Goal: Task Accomplishment & Management: Manage account settings

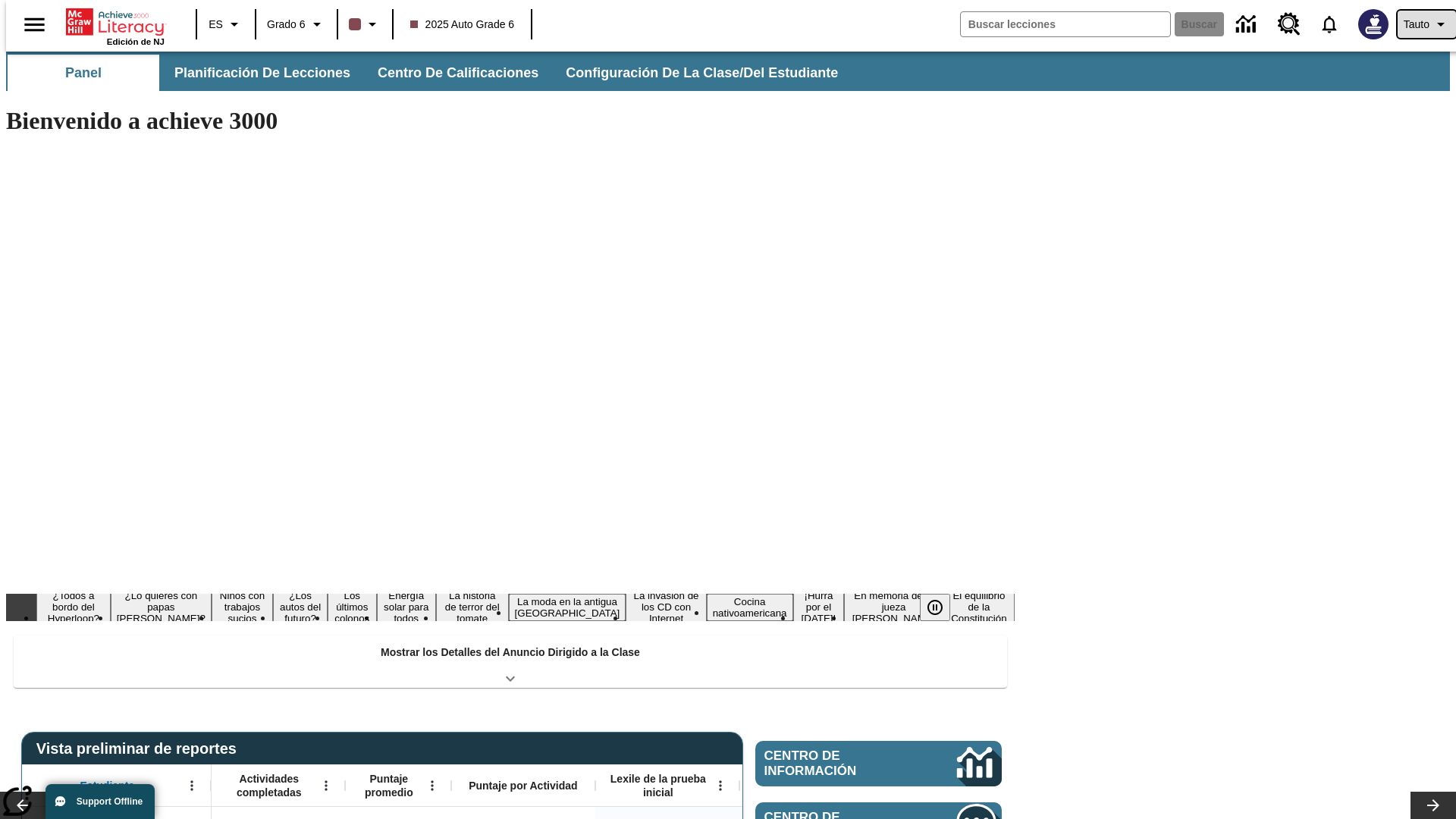
click at [1419, 24] on span "Tauto" at bounding box center [1417, 25] width 26 height 16
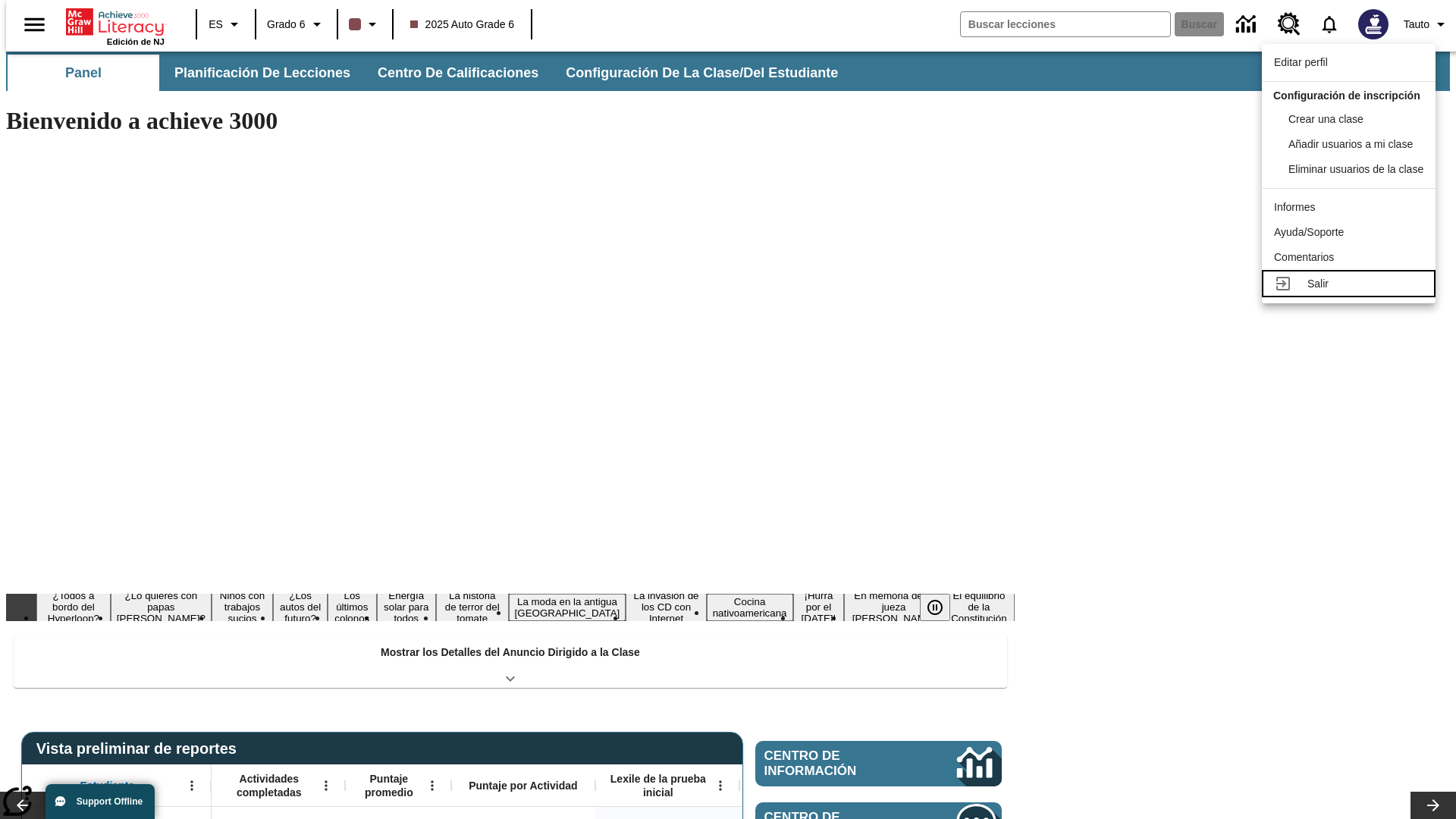
click at [1353, 292] on div "Salir" at bounding box center [1365, 284] width 116 height 16
